Goal: Obtain resource: Obtain resource

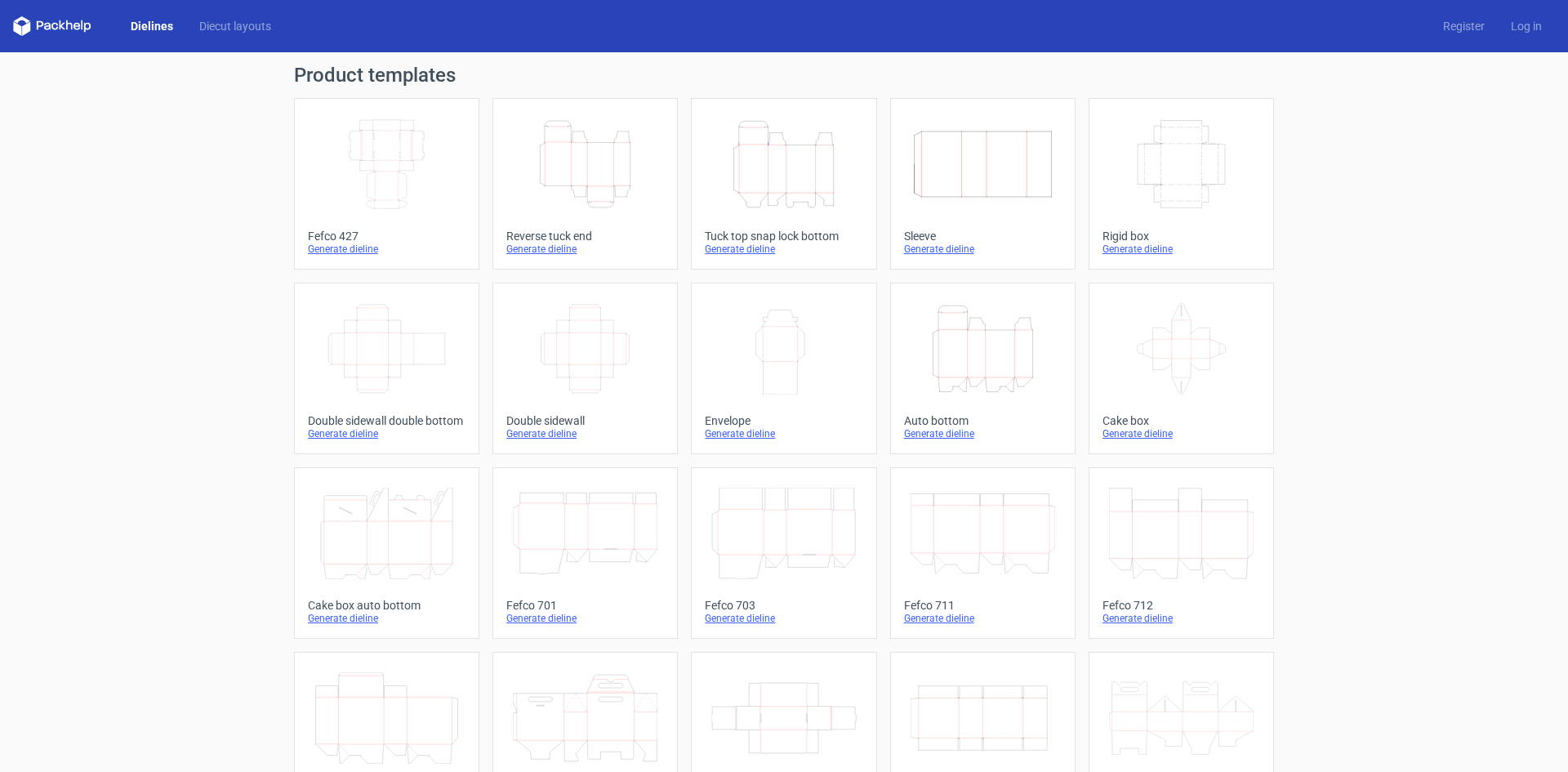
click at [786, 148] on icon "Height Depth Width" at bounding box center [784, 164] width 144 height 91
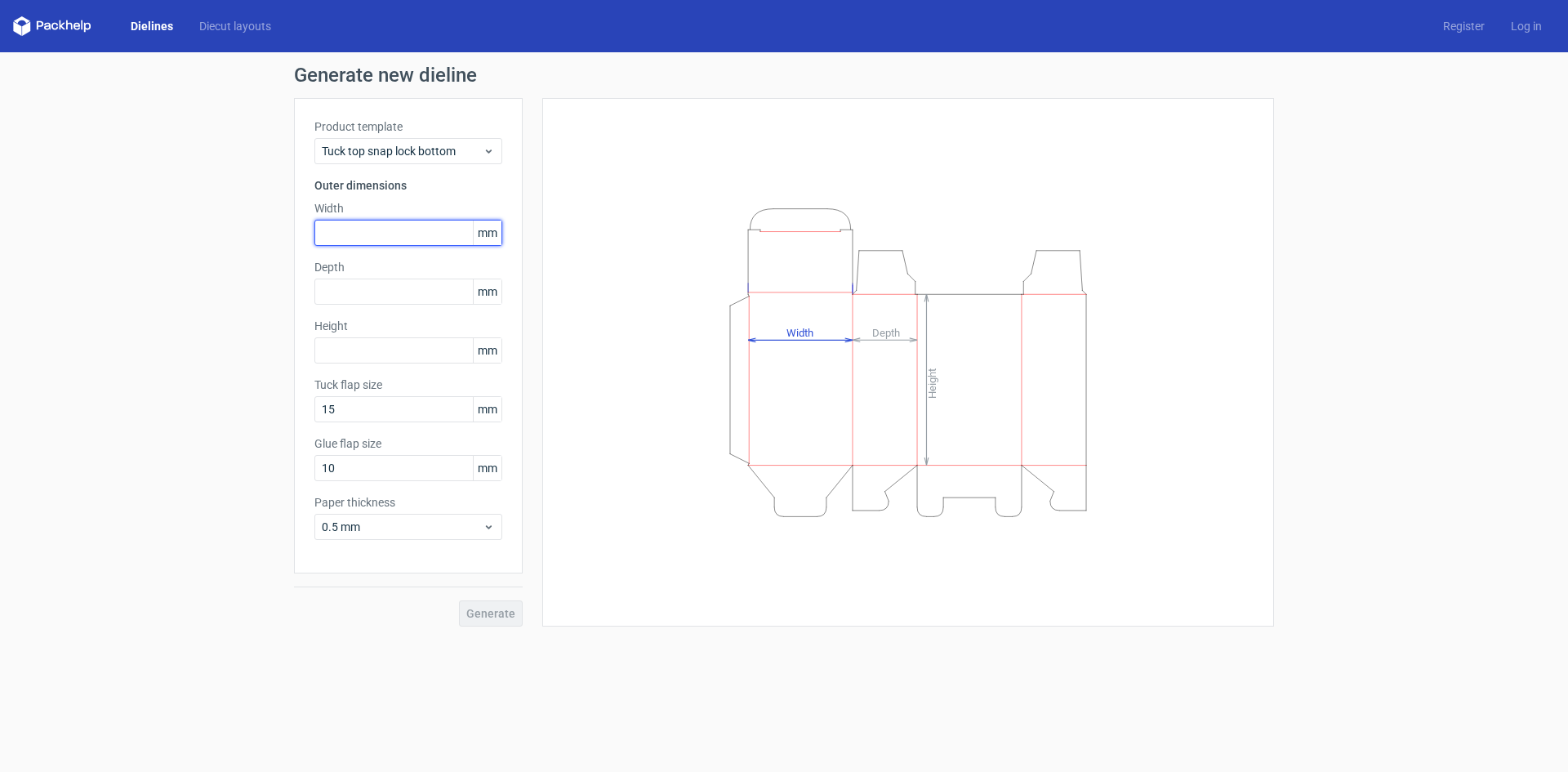
drag, startPoint x: 339, startPoint y: 244, endPoint x: 354, endPoint y: 233, distance: 18.6
click at [339, 243] on input "text" at bounding box center [409, 233] width 188 height 26
type input "385"
type input "284"
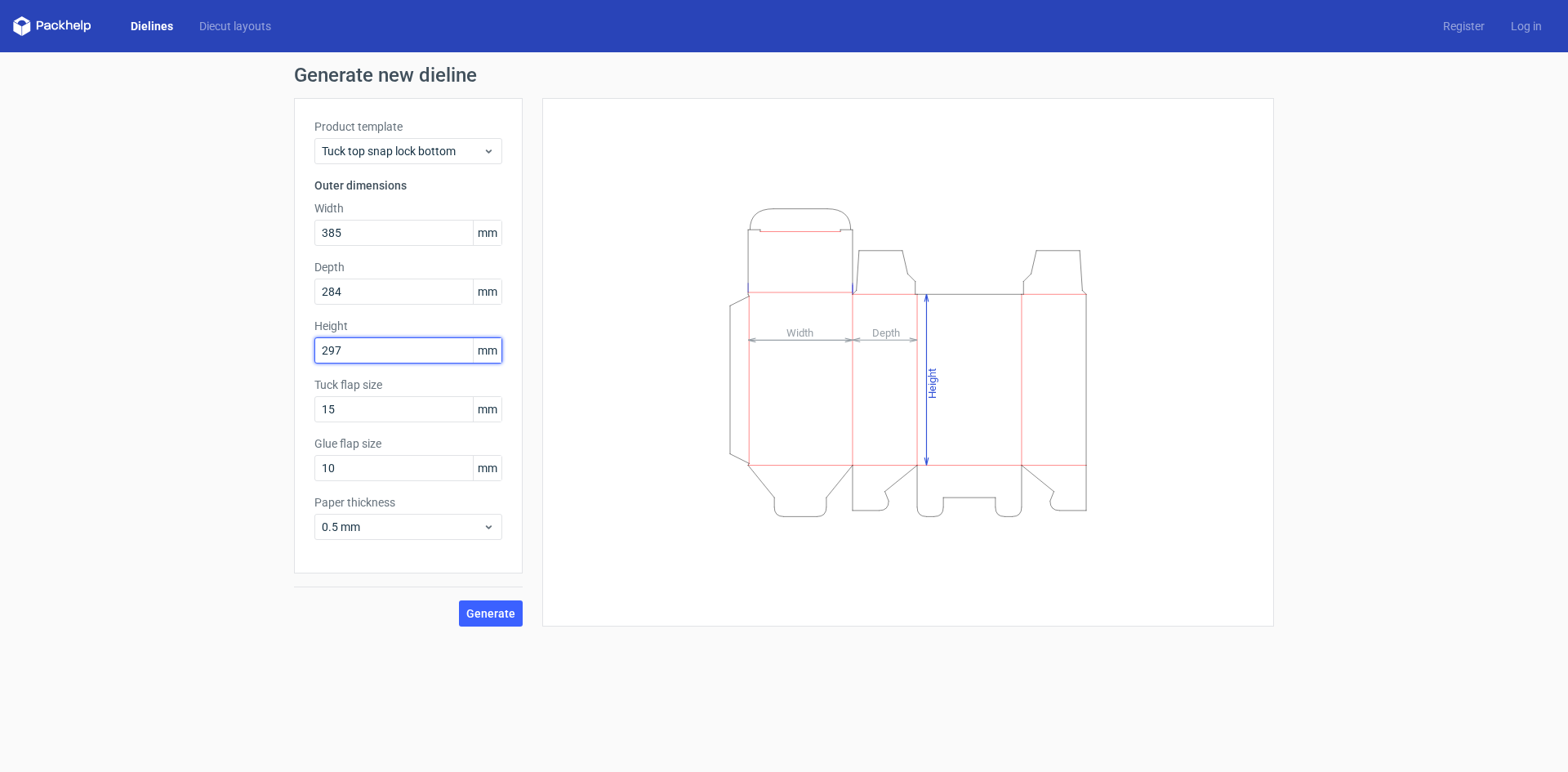
type input "297"
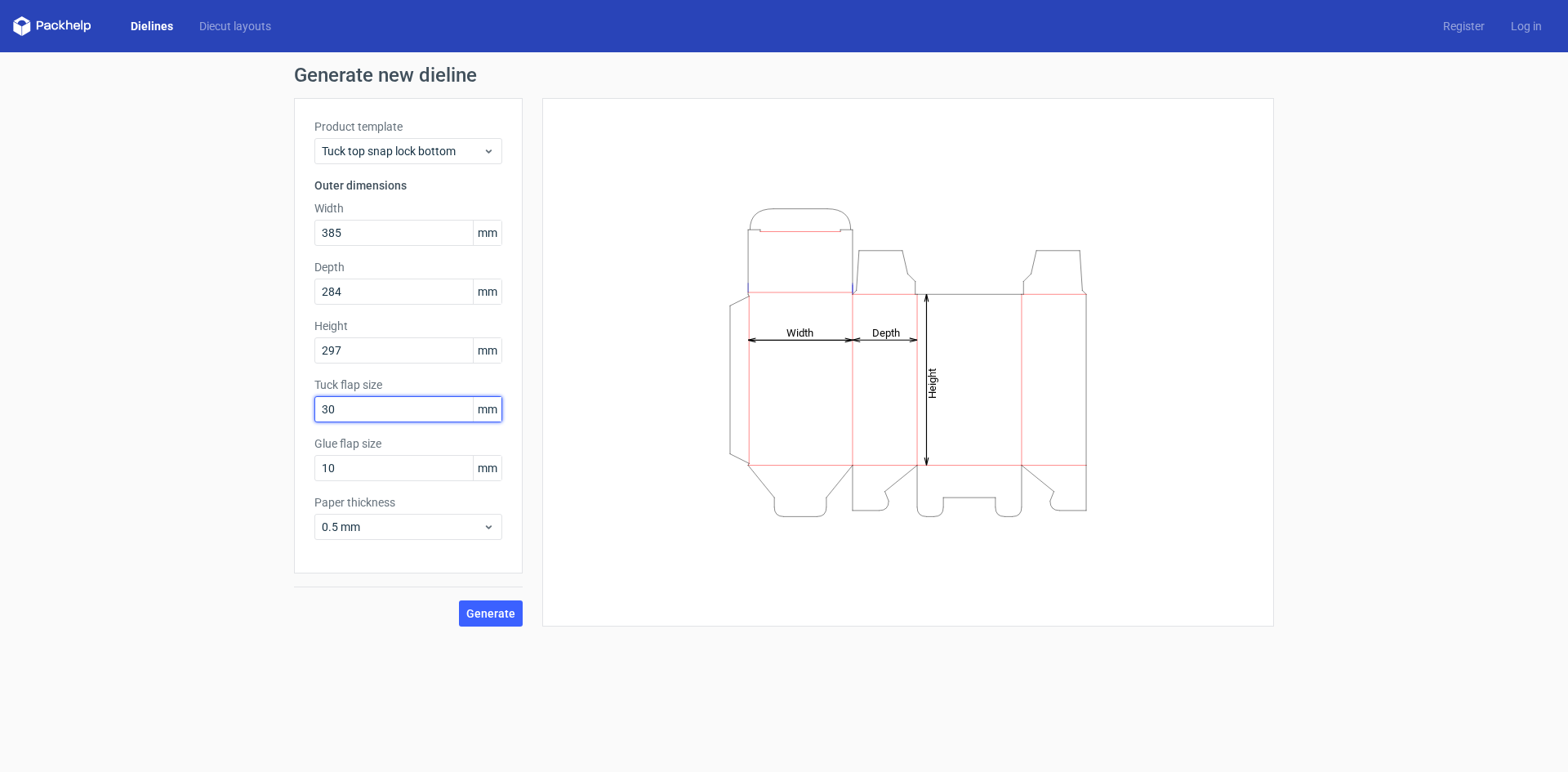
type input "30"
click at [365, 518] on div "0.5 mm" at bounding box center [409, 527] width 188 height 26
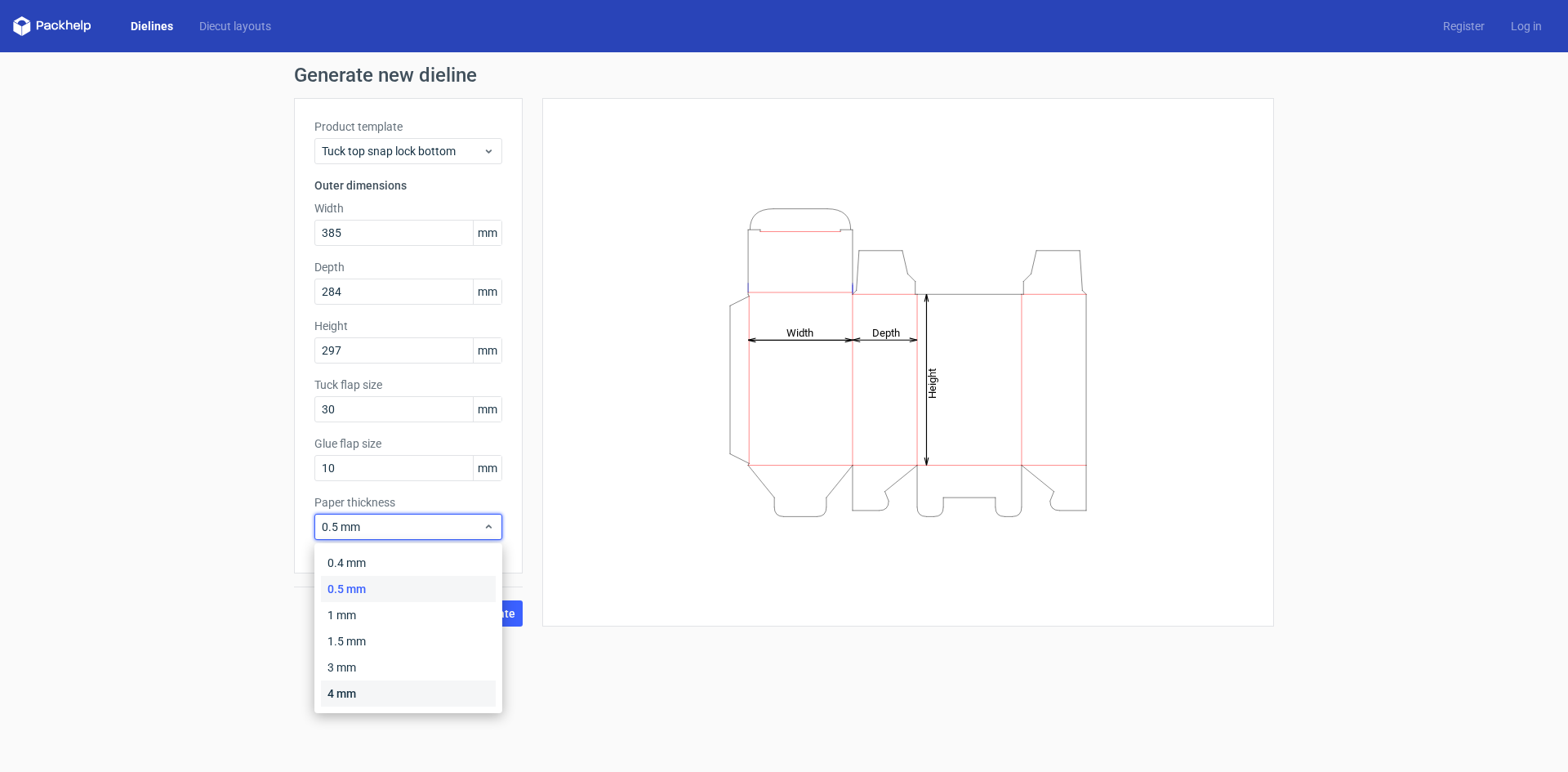
click at [343, 688] on div "4 mm" at bounding box center [408, 694] width 175 height 26
click at [304, 520] on div "Product template Tuck top snap lock bottom Outer dimensions Width 385 mm Depth …" at bounding box center [408, 335] width 229 height 476
click at [334, 521] on span "4 mm" at bounding box center [402, 527] width 161 height 17
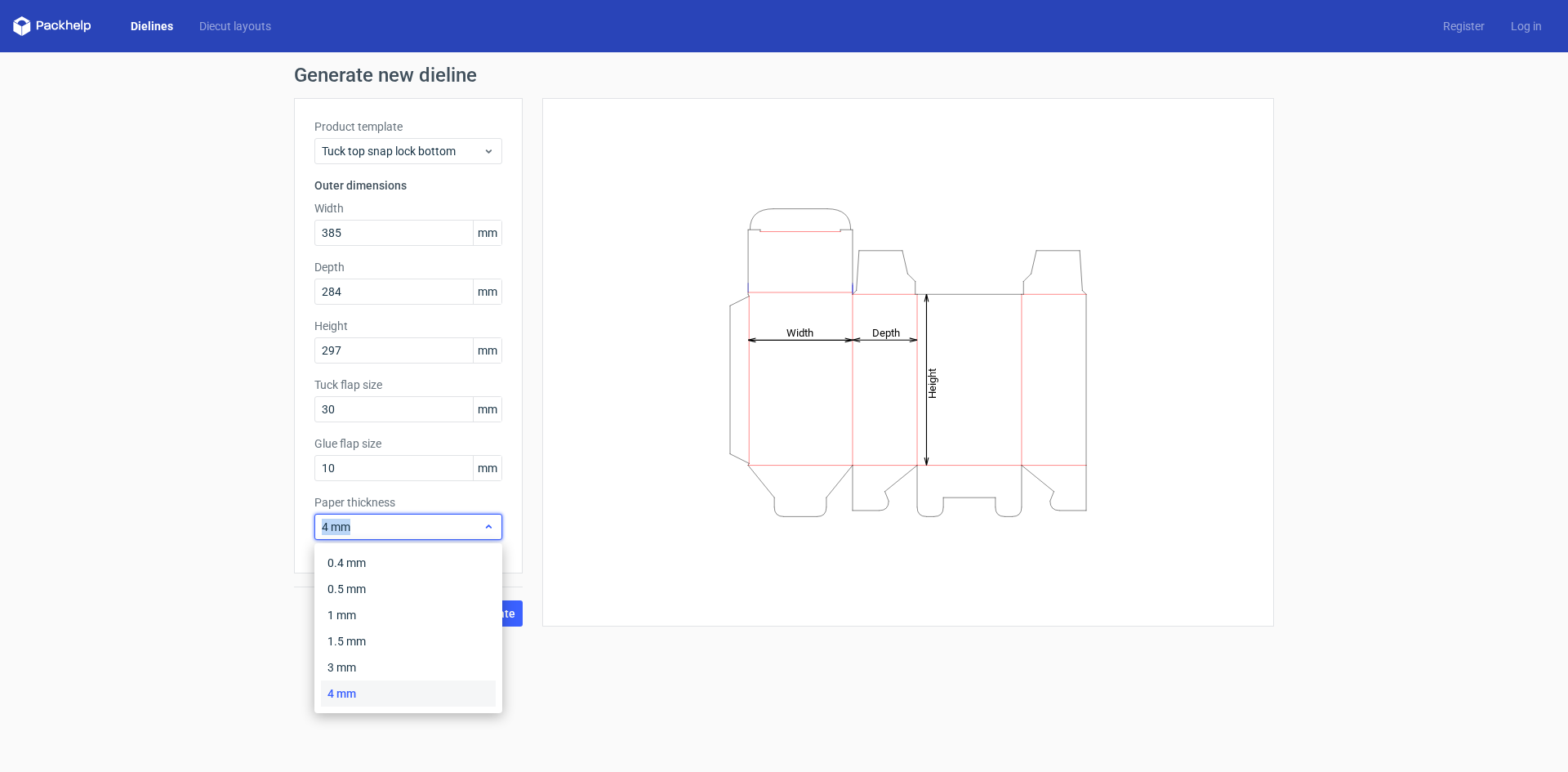
click at [334, 521] on span "4 mm" at bounding box center [402, 527] width 161 height 17
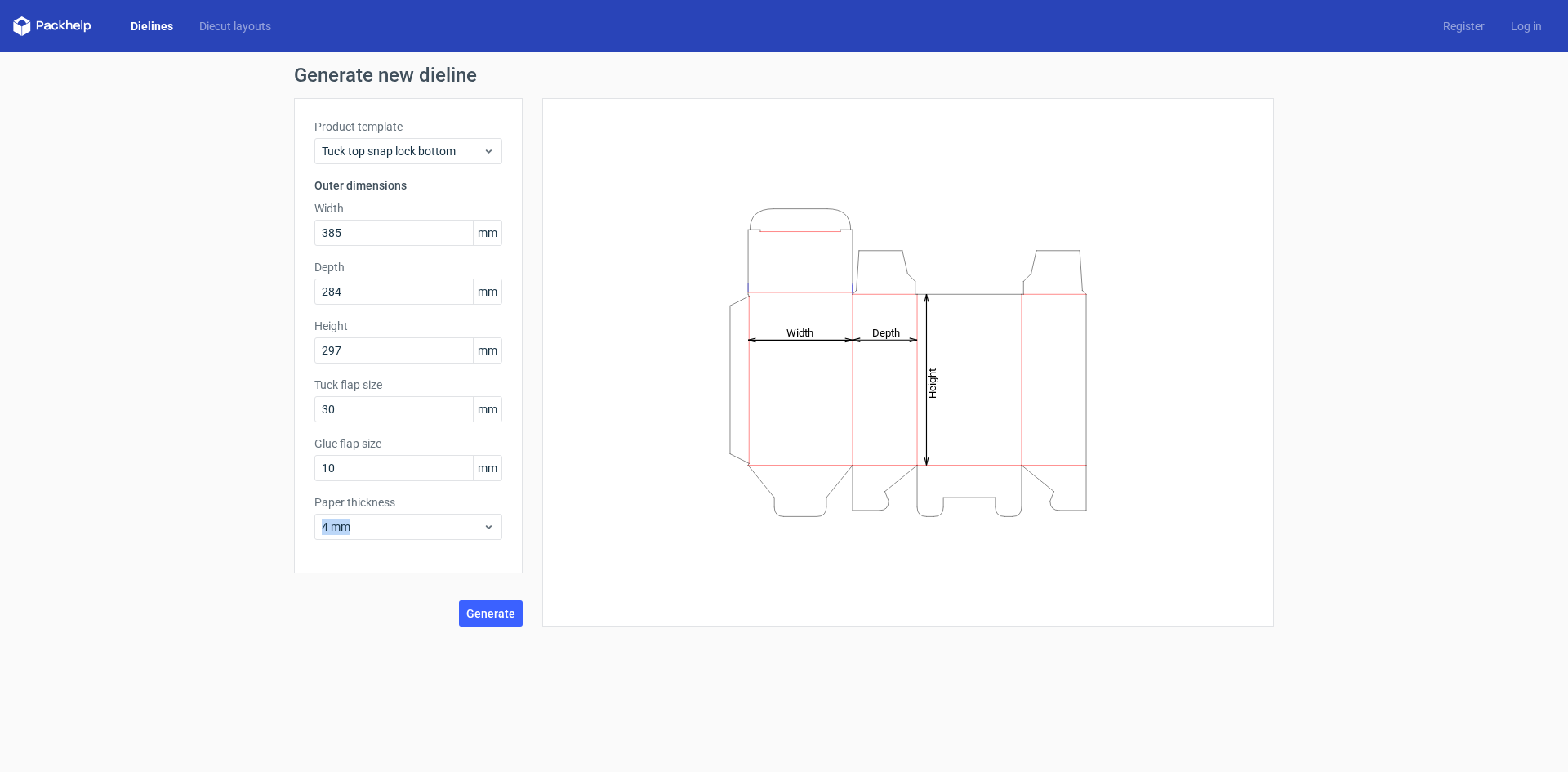
click at [215, 636] on div "Generate new dieline Product template Tuck top snap lock bottom Outer dimension…" at bounding box center [784, 346] width 1568 height 587
click at [472, 623] on button "Generate" at bounding box center [491, 614] width 63 height 26
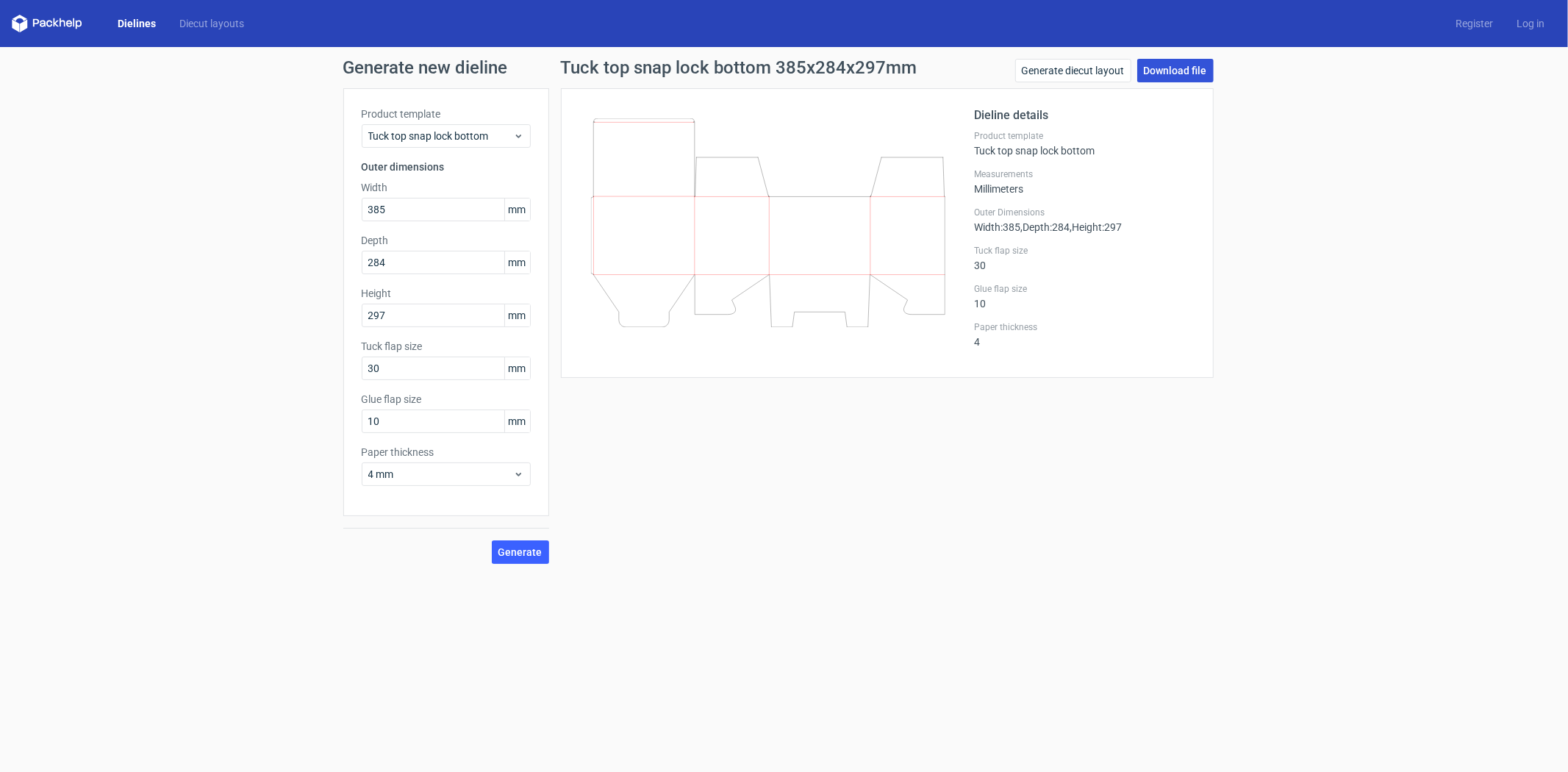
drag, startPoint x: 1150, startPoint y: 81, endPoint x: 1163, endPoint y: 72, distance: 15.8
click at [1150, 81] on link "Download file" at bounding box center [1175, 70] width 77 height 24
